Goal: Check status: Check status

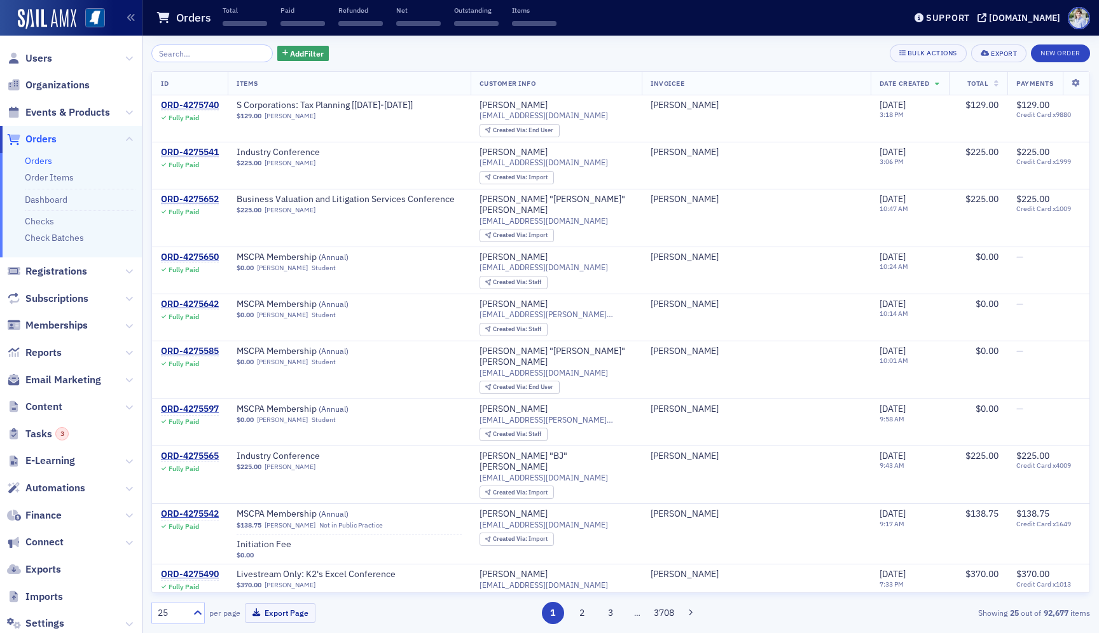
click at [189, 66] on div "Add Filter Bulk Actions Export New Order ID Items Customer Info Invoicee Date C…" at bounding box center [620, 335] width 938 height 580
click at [189, 61] on input "search" at bounding box center [211, 54] width 121 height 18
paste input "ORD-644598 - 2025 Agricultural & Farm Activities Conference Gold Sponsor"
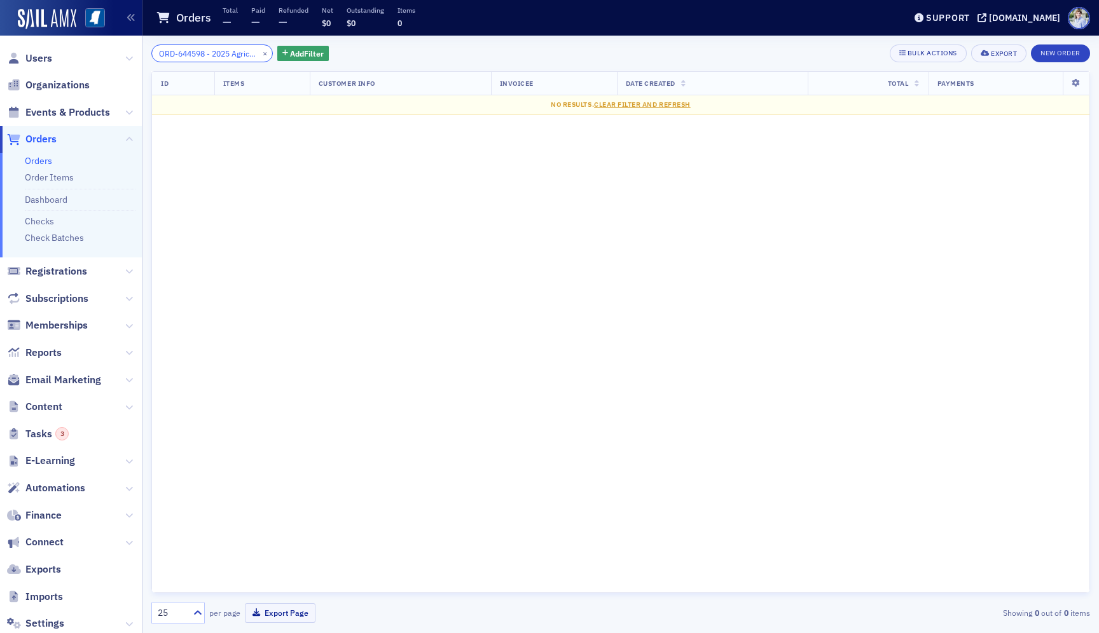
drag, startPoint x: 206, startPoint y: 55, endPoint x: 285, endPoint y: 271, distance: 229.7
click at [285, 271] on div "ORD-644598 - 2025 Agricultural & Farm Activities Conference Gold Sponsor × Add …" at bounding box center [620, 335] width 938 height 580
type input "ORD-644598"
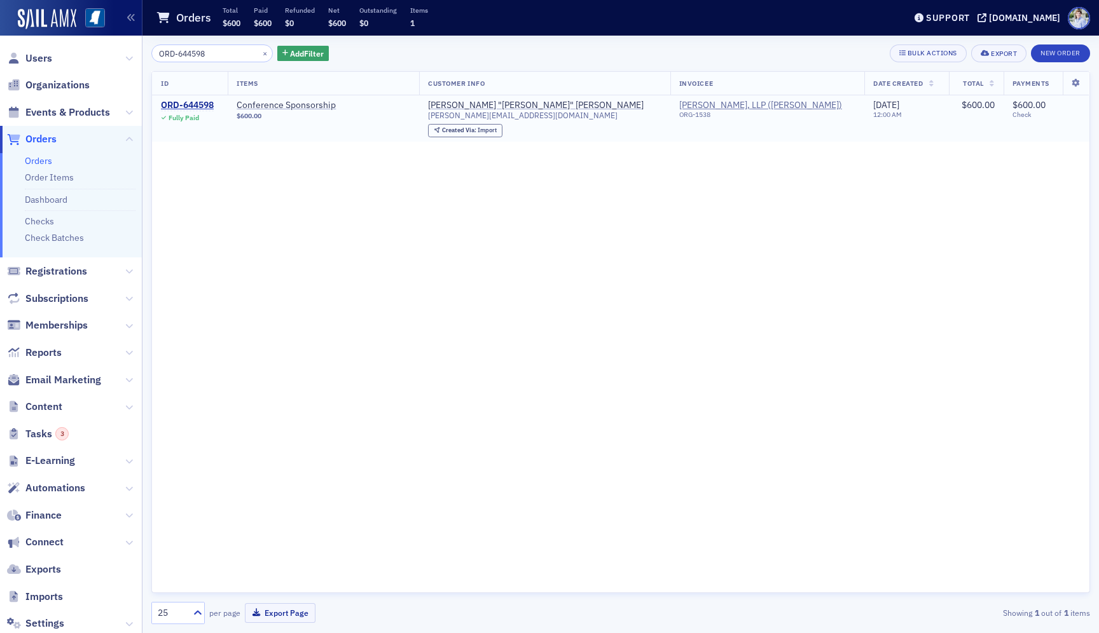
click at [193, 112] on span "Fully Paid" at bounding box center [187, 116] width 53 height 11
click at [193, 107] on div "ORD-644598" at bounding box center [187, 105] width 53 height 11
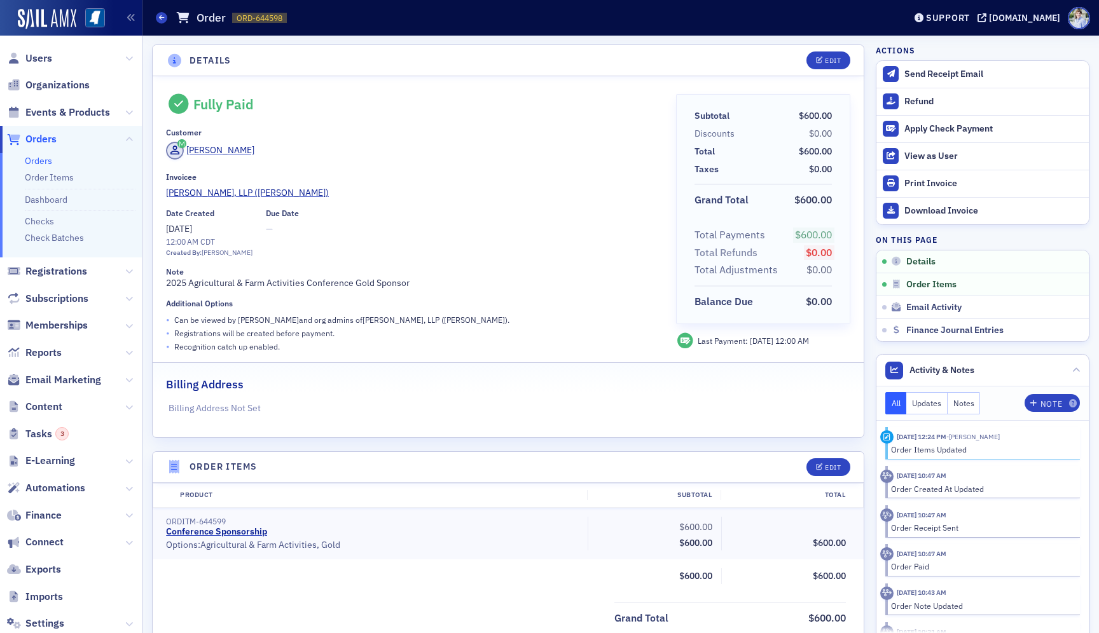
scroll to position [430, 0]
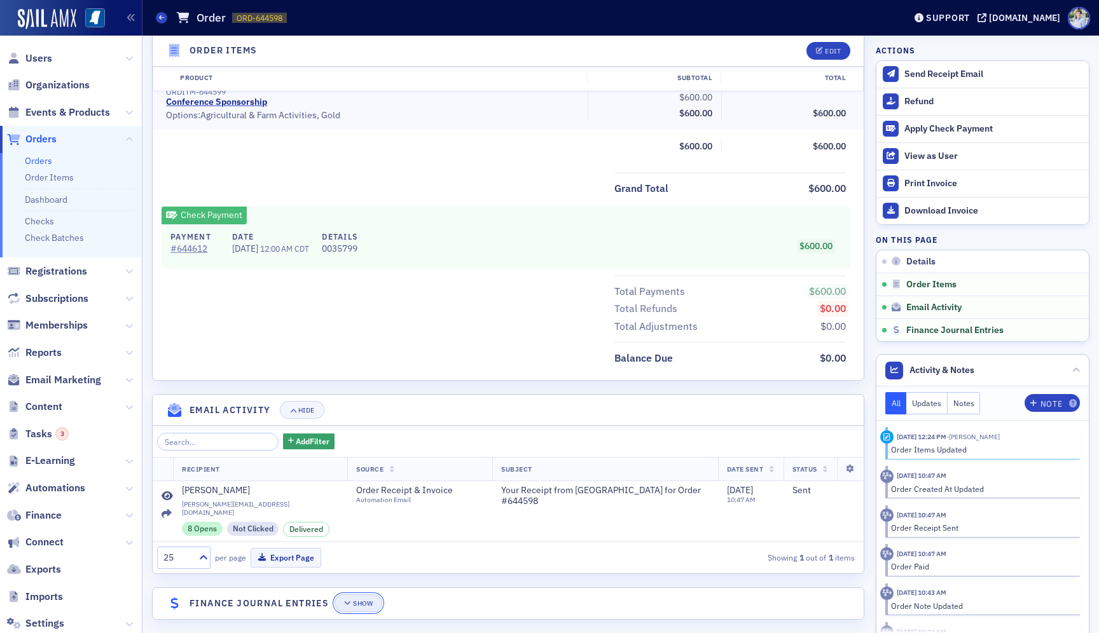
click at [364, 599] on button "Show" at bounding box center [358, 603] width 48 height 18
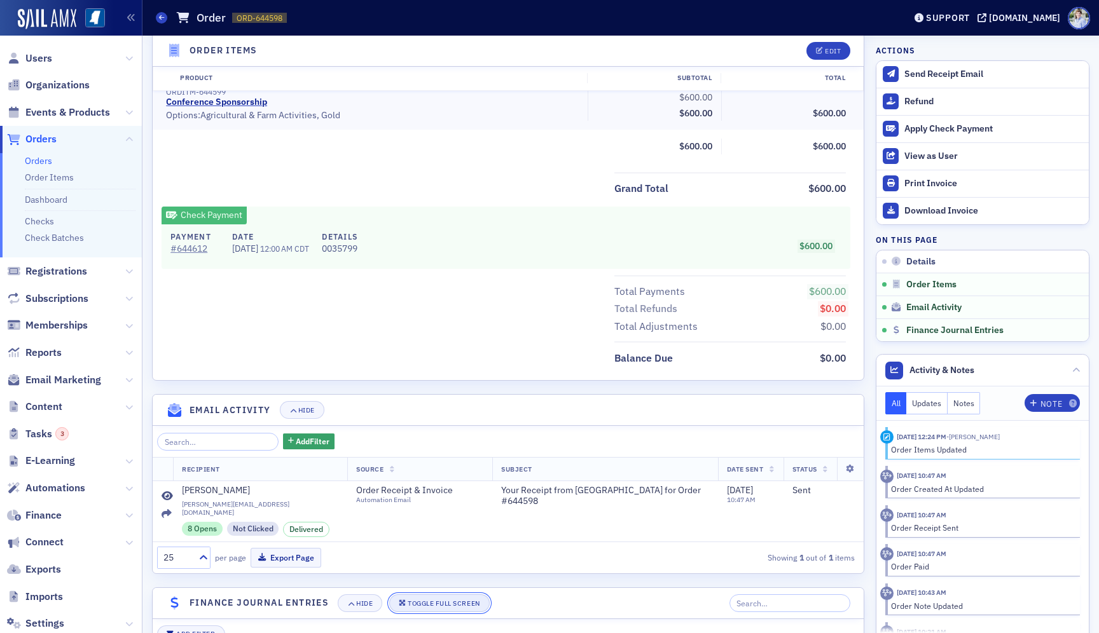
click at [472, 600] on div "Toggle Full Screen" at bounding box center [444, 603] width 72 height 7
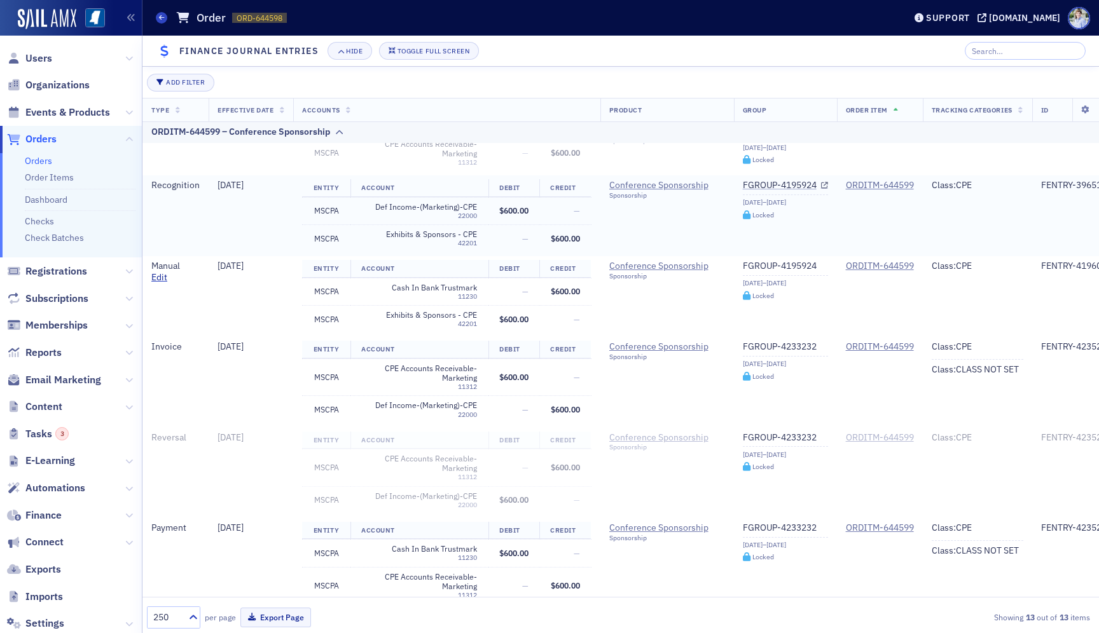
scroll to position [654, 0]
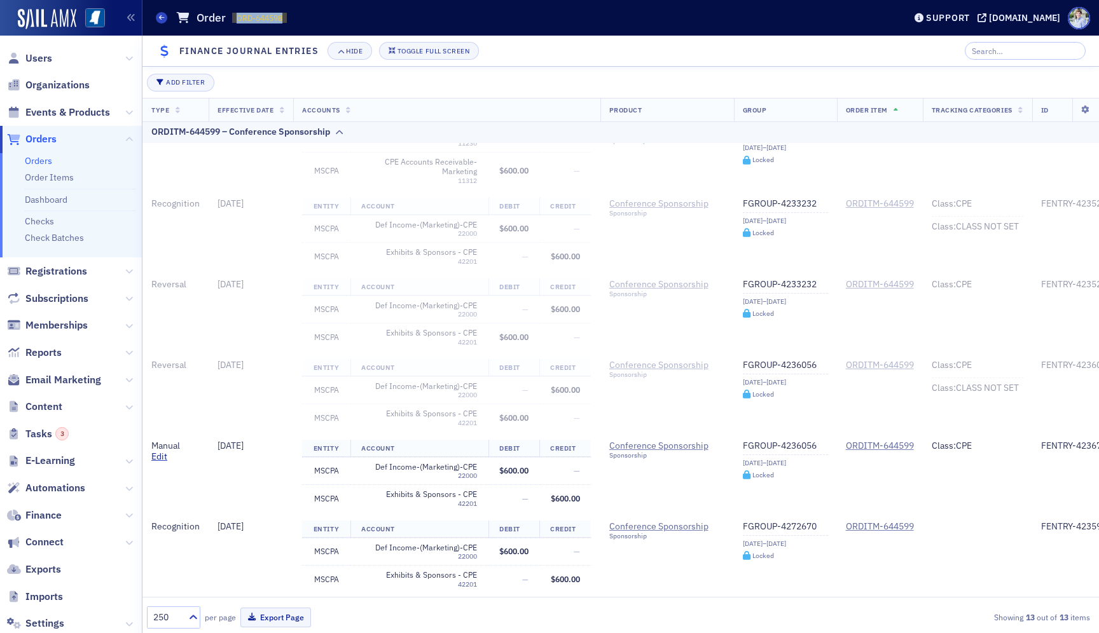
drag, startPoint x: 230, startPoint y: 21, endPoint x: 368, endPoint y: 20, distance: 138.6
click at [368, 20] on div "Orders Order ORD-644598 644598" at bounding box center [520, 18] width 729 height 24
copy span "ORD-644598"
